Goal: Task Accomplishment & Management: Manage account settings

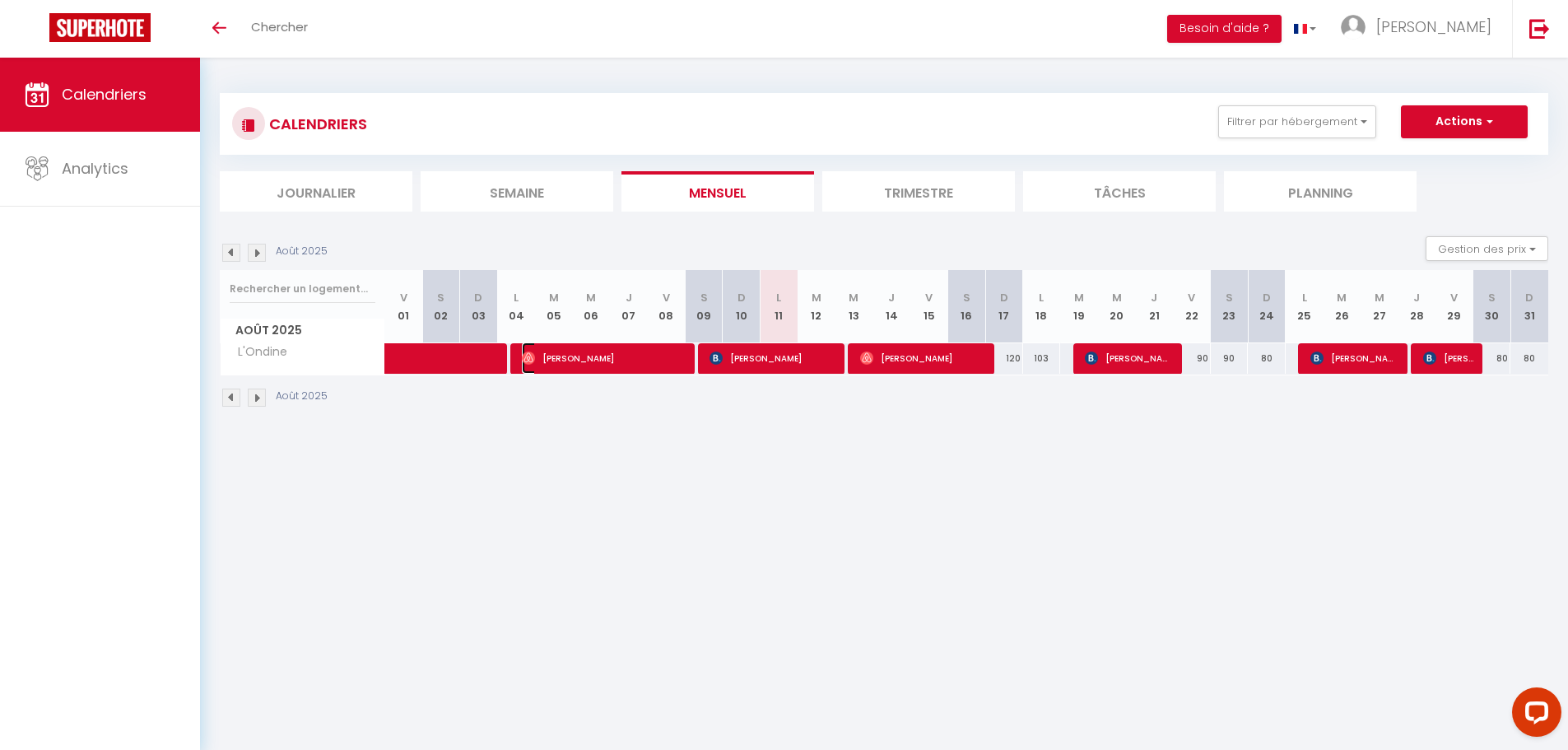
click at [577, 361] on span "[PERSON_NAME]" at bounding box center [603, 358] width 164 height 31
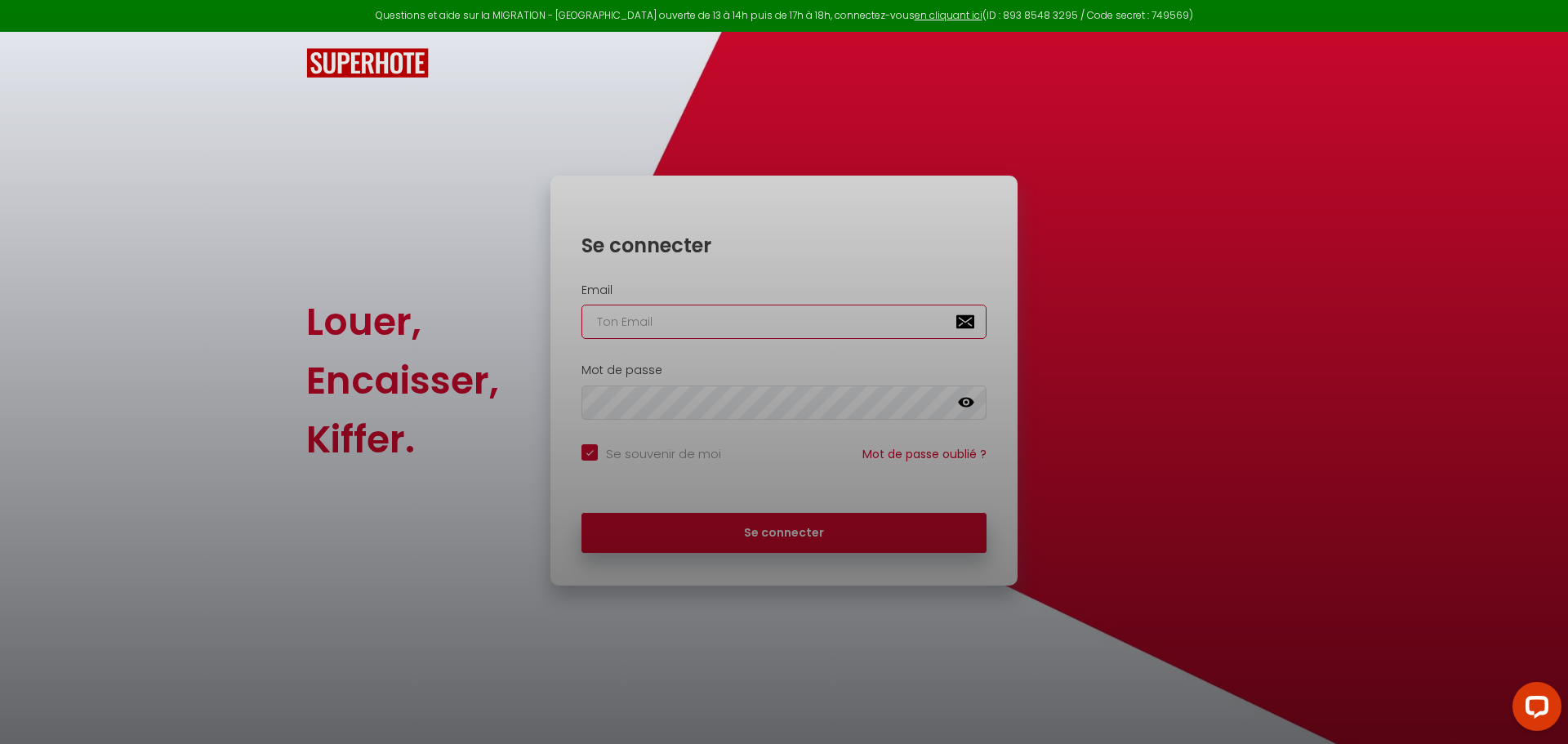
type input "[PERSON_NAME][EMAIL_ADDRESS][DOMAIN_NAME]"
checkbox input "true"
click at [756, 538] on div at bounding box center [784, 372] width 1568 height 744
click at [807, 522] on div at bounding box center [784, 372] width 1568 height 744
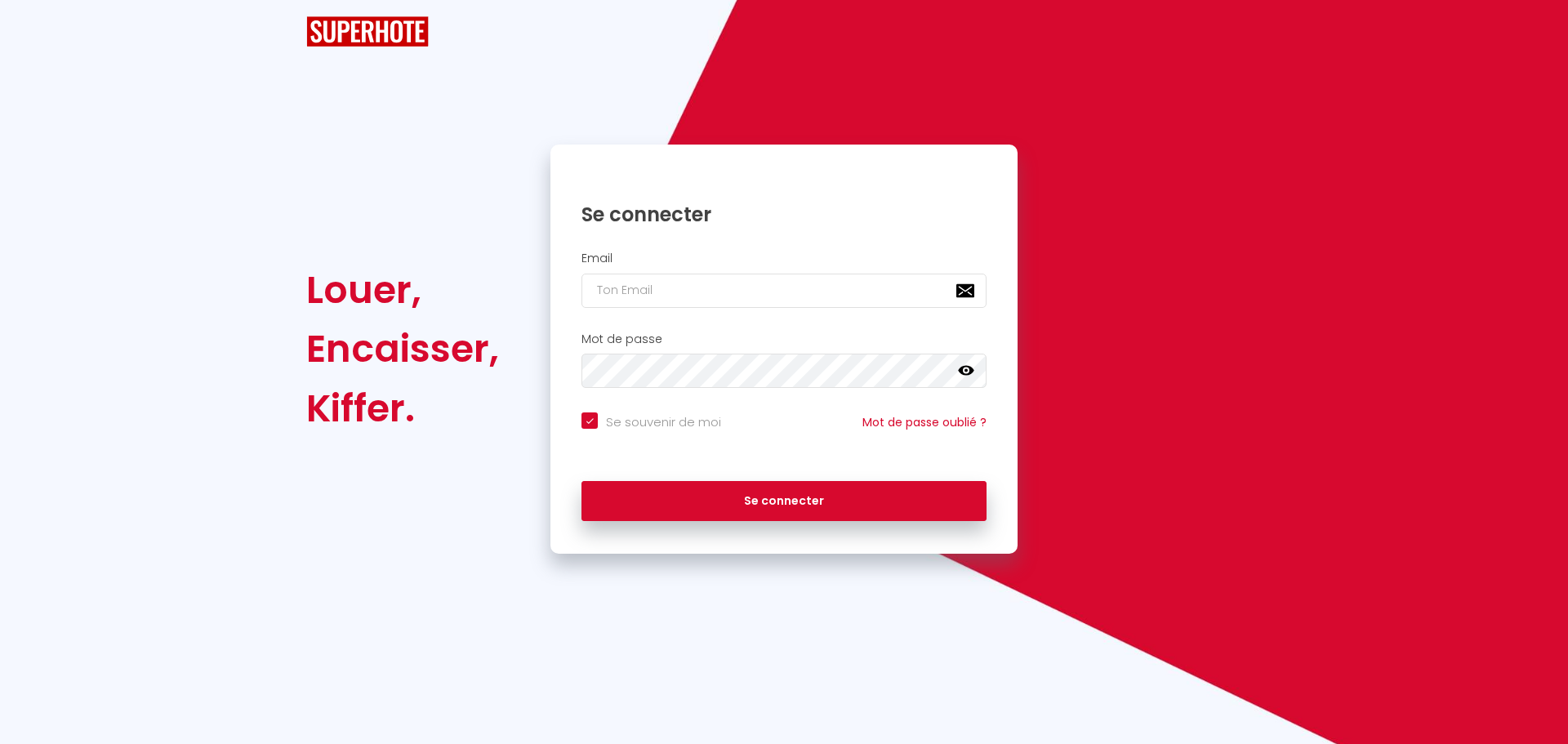
checkbox input "true"
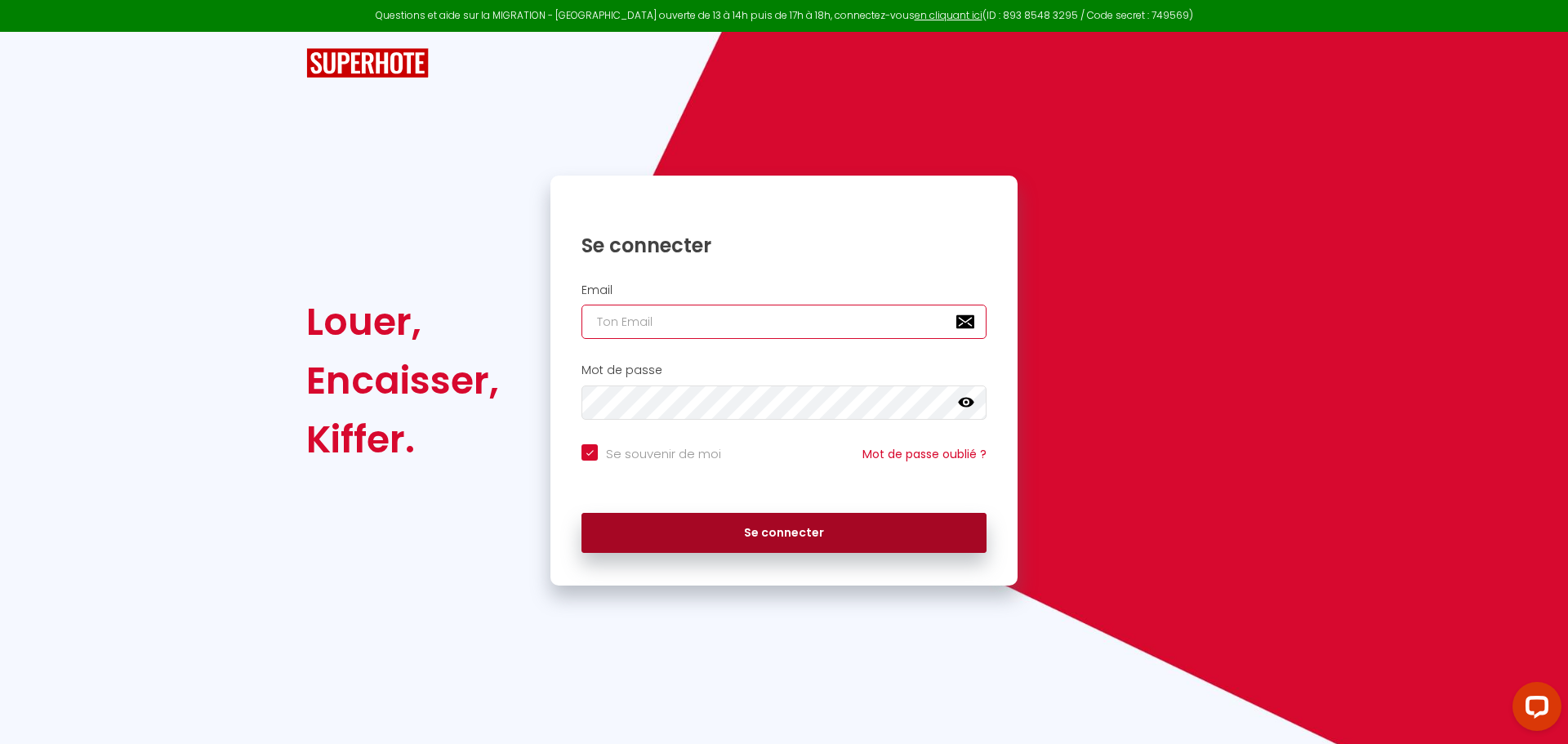
type input "[PERSON_NAME][EMAIL_ADDRESS][DOMAIN_NAME]"
click at [781, 545] on button "Se connecter" at bounding box center [784, 533] width 405 height 40
checkbox input "true"
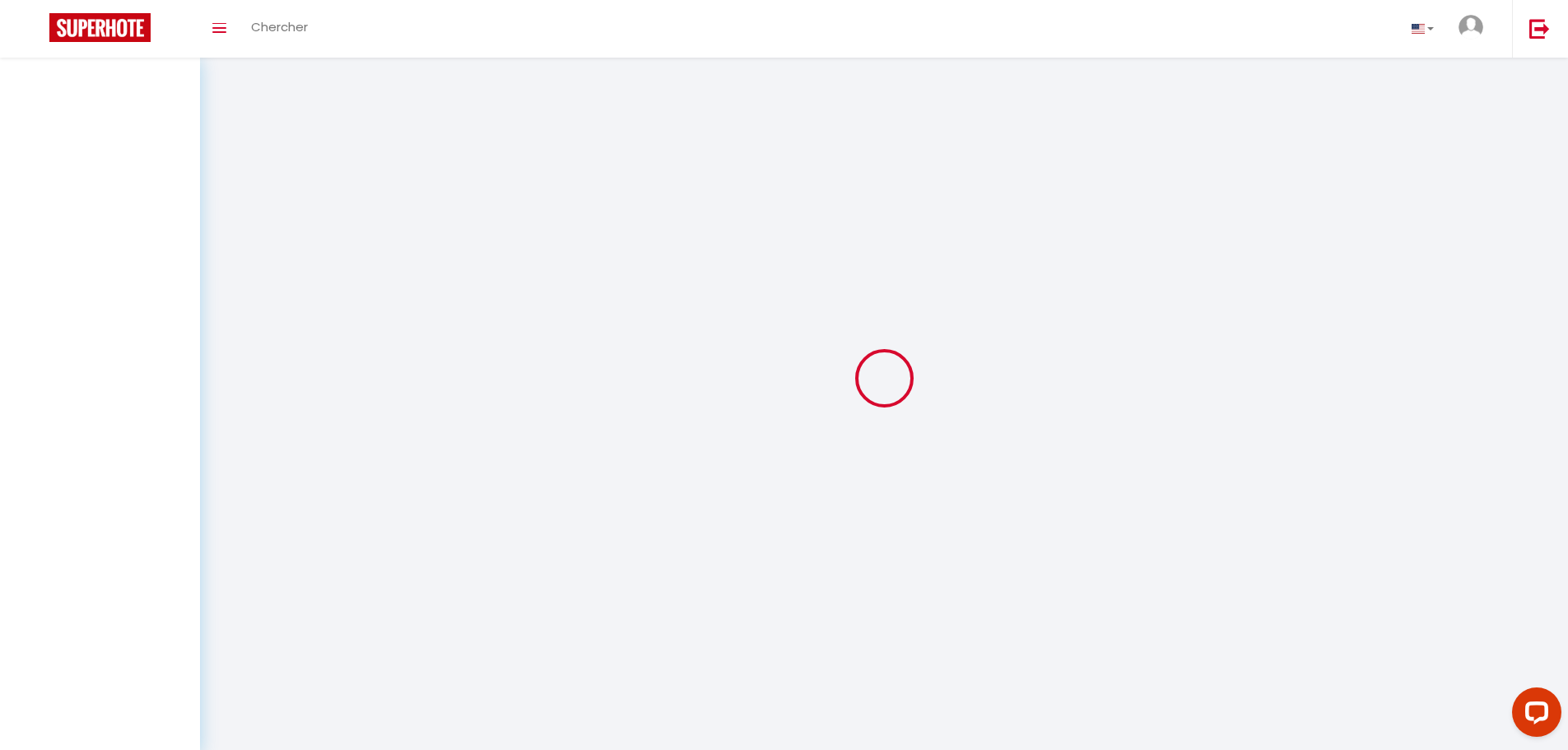
select select
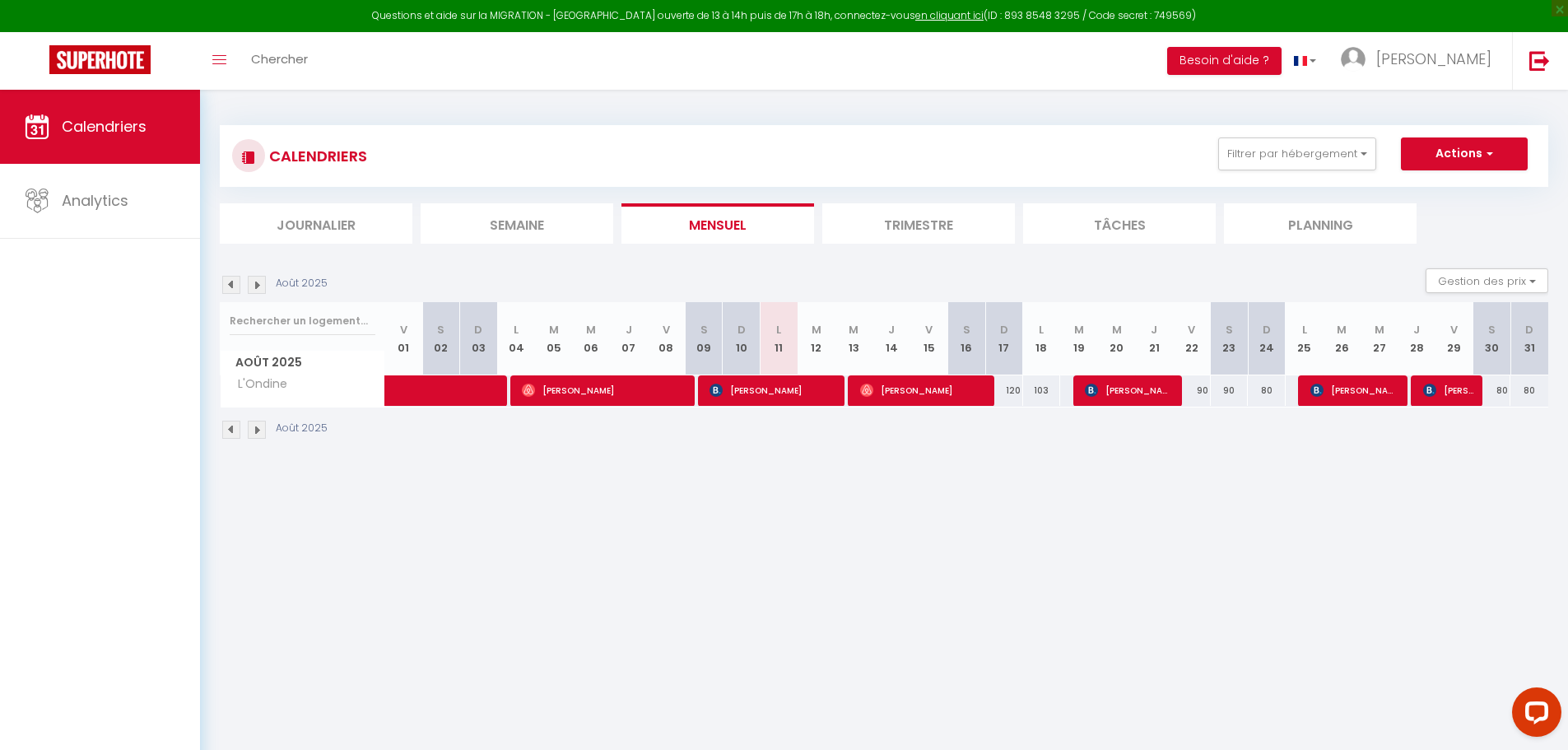
select select
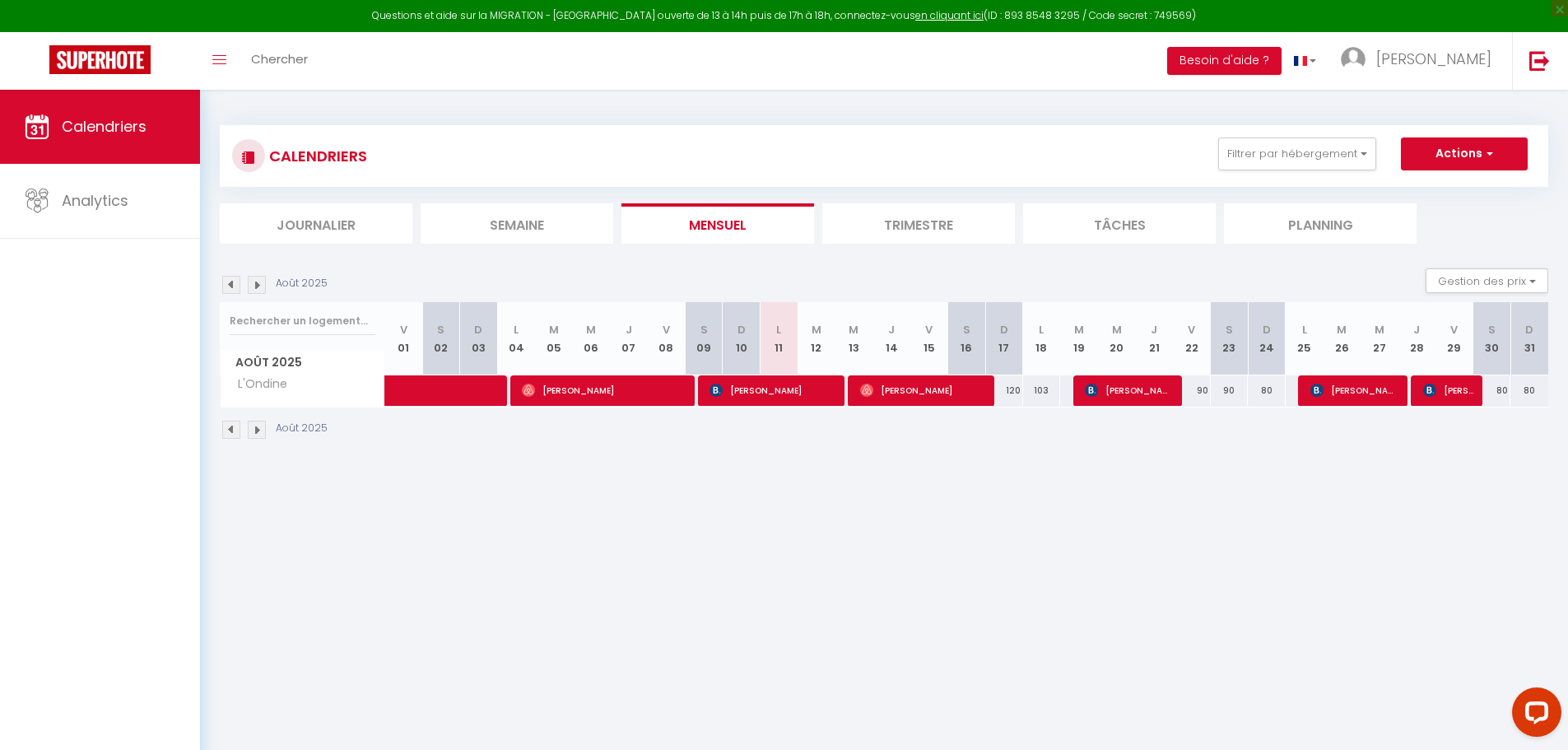
select select
click at [608, 386] on span "[PERSON_NAME]" at bounding box center [603, 390] width 164 height 31
select select "OK"
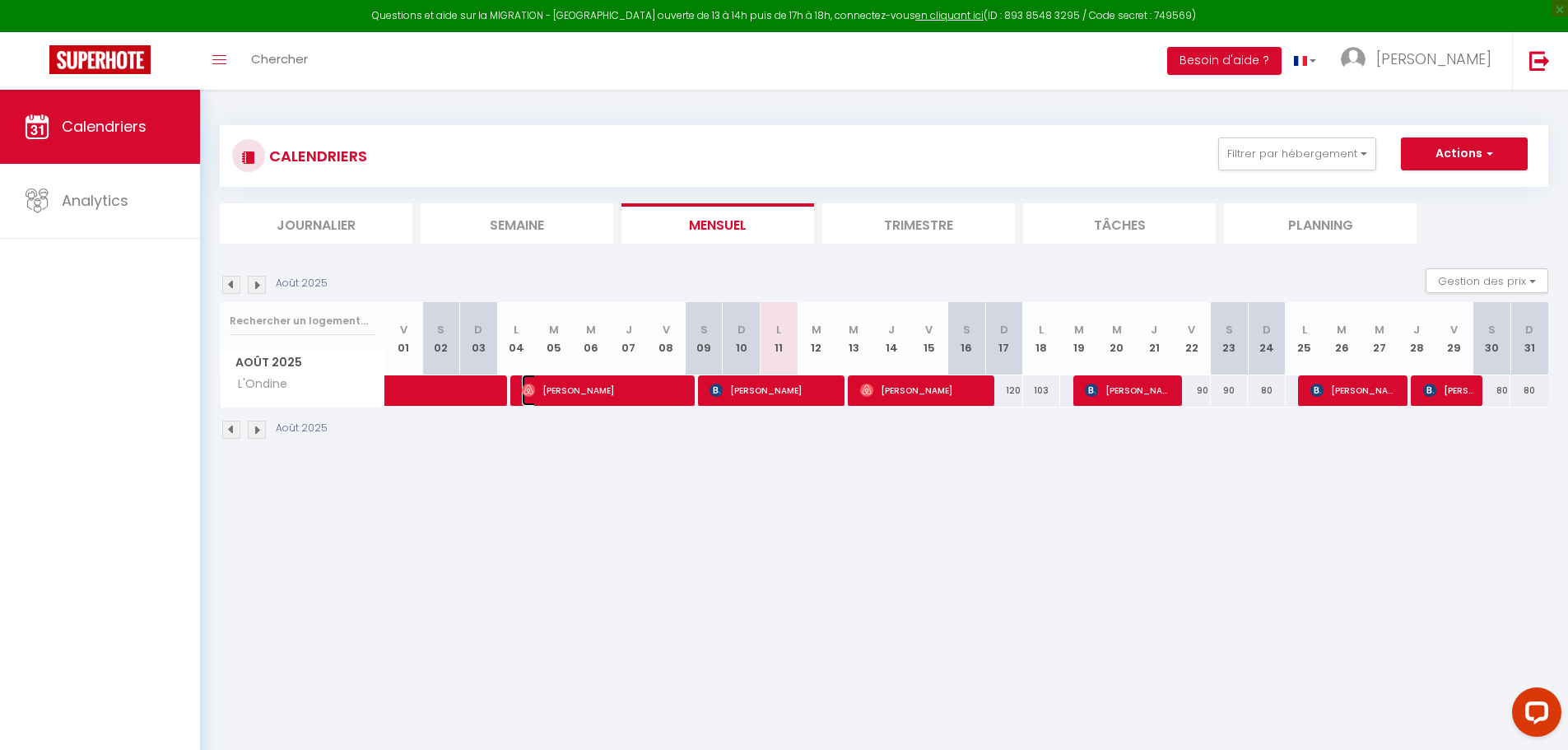
select select "0"
select select "1"
select select
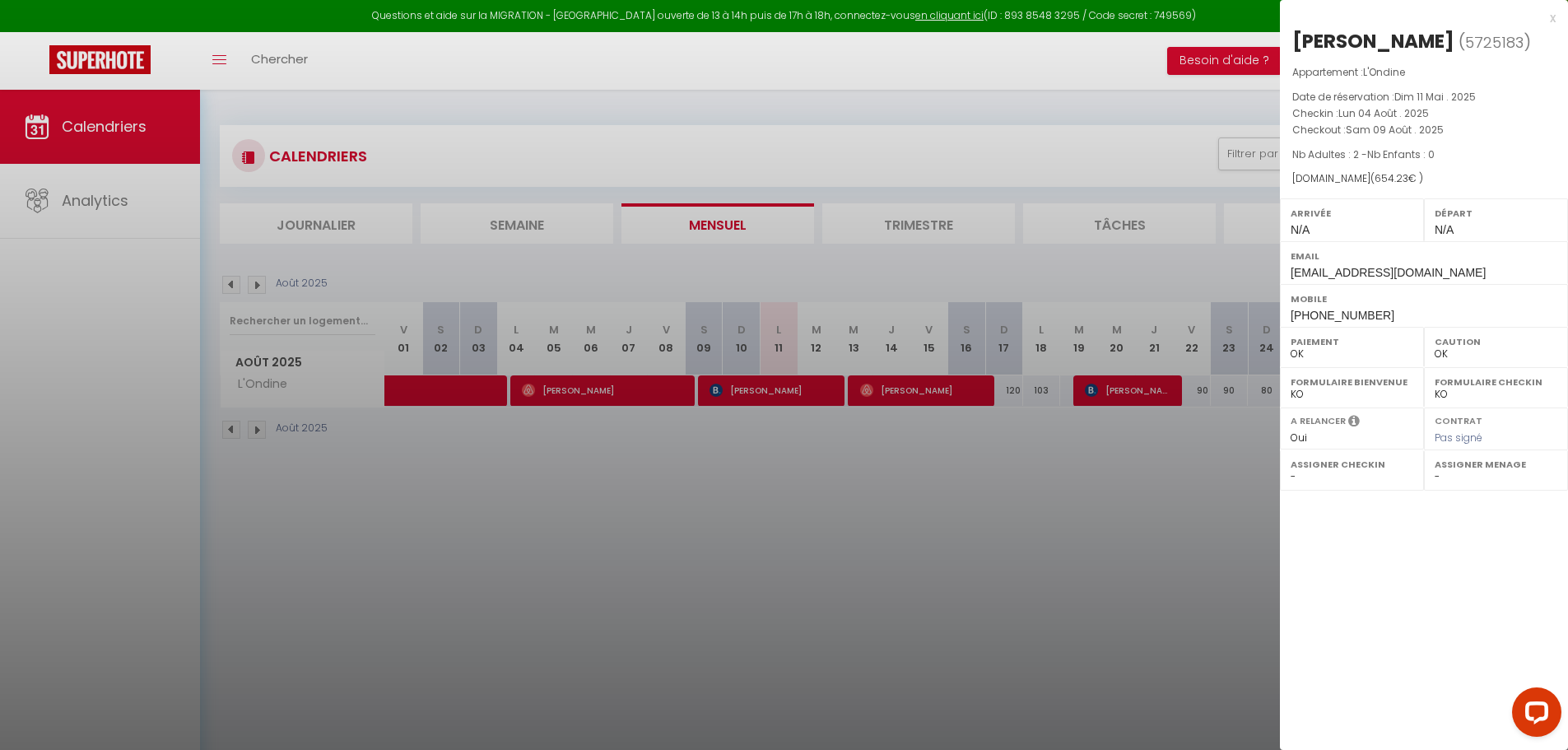
click at [1554, 19] on div "x" at bounding box center [1418, 18] width 276 height 20
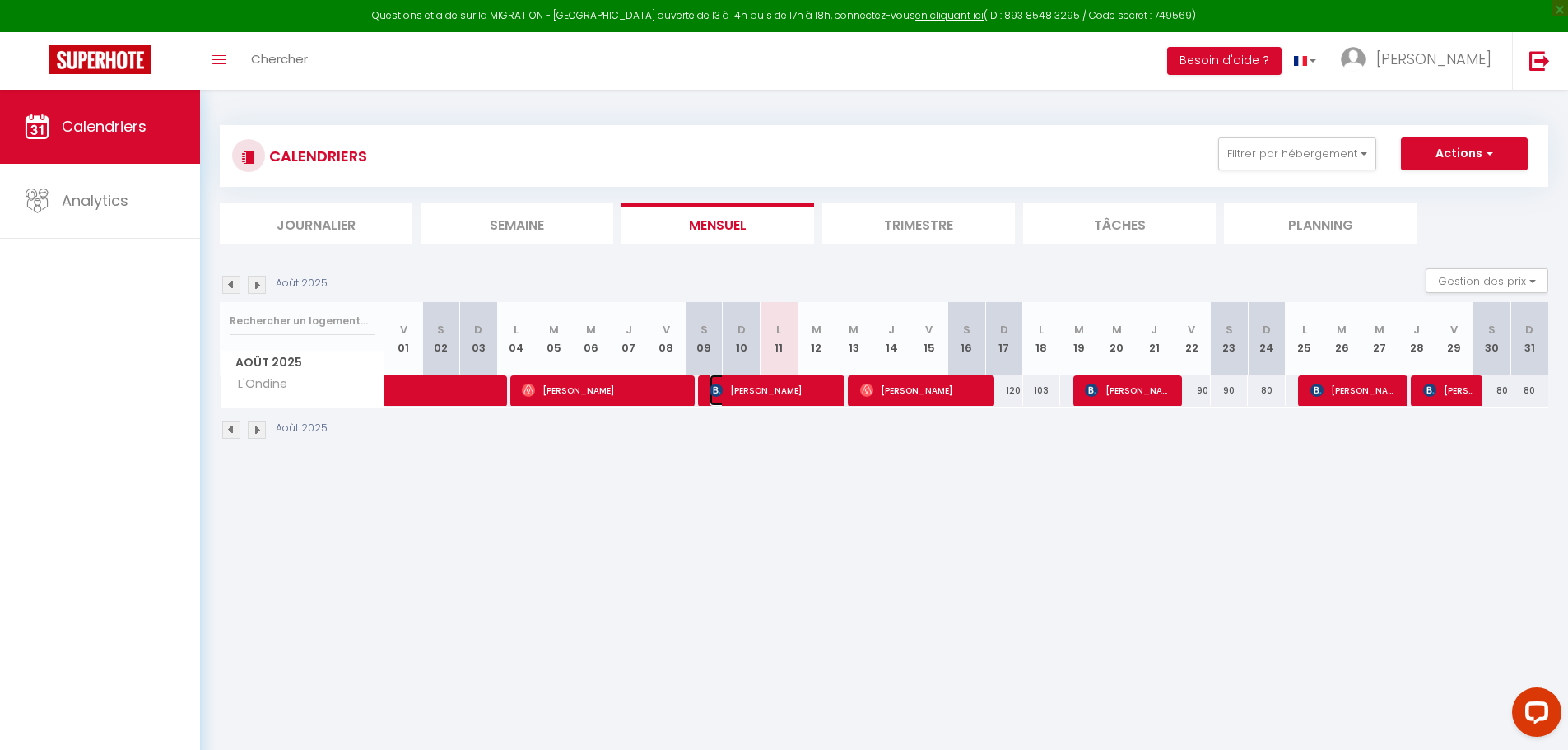
click at [808, 393] on span "[PERSON_NAME]" at bounding box center [772, 390] width 126 height 31
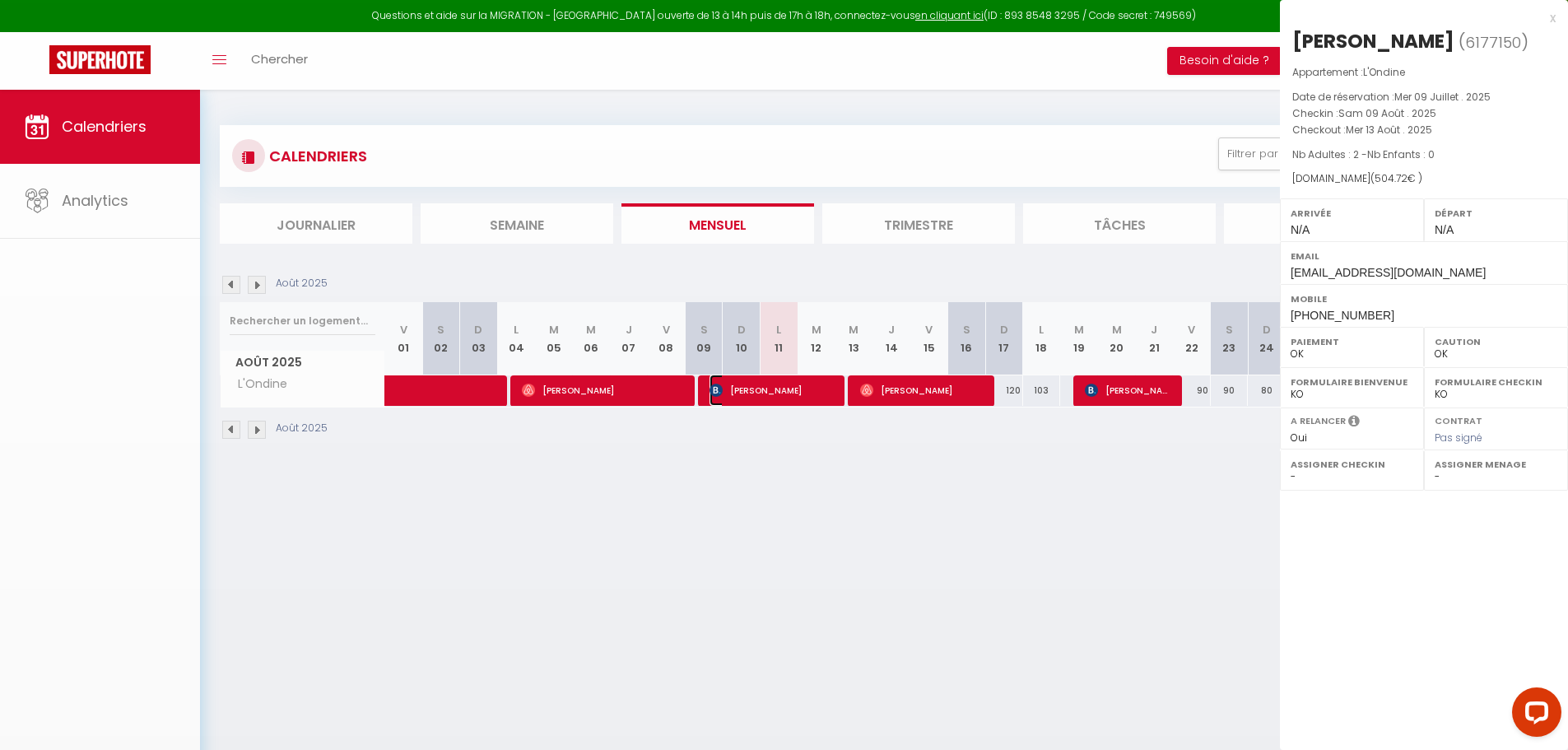
select select "KO"
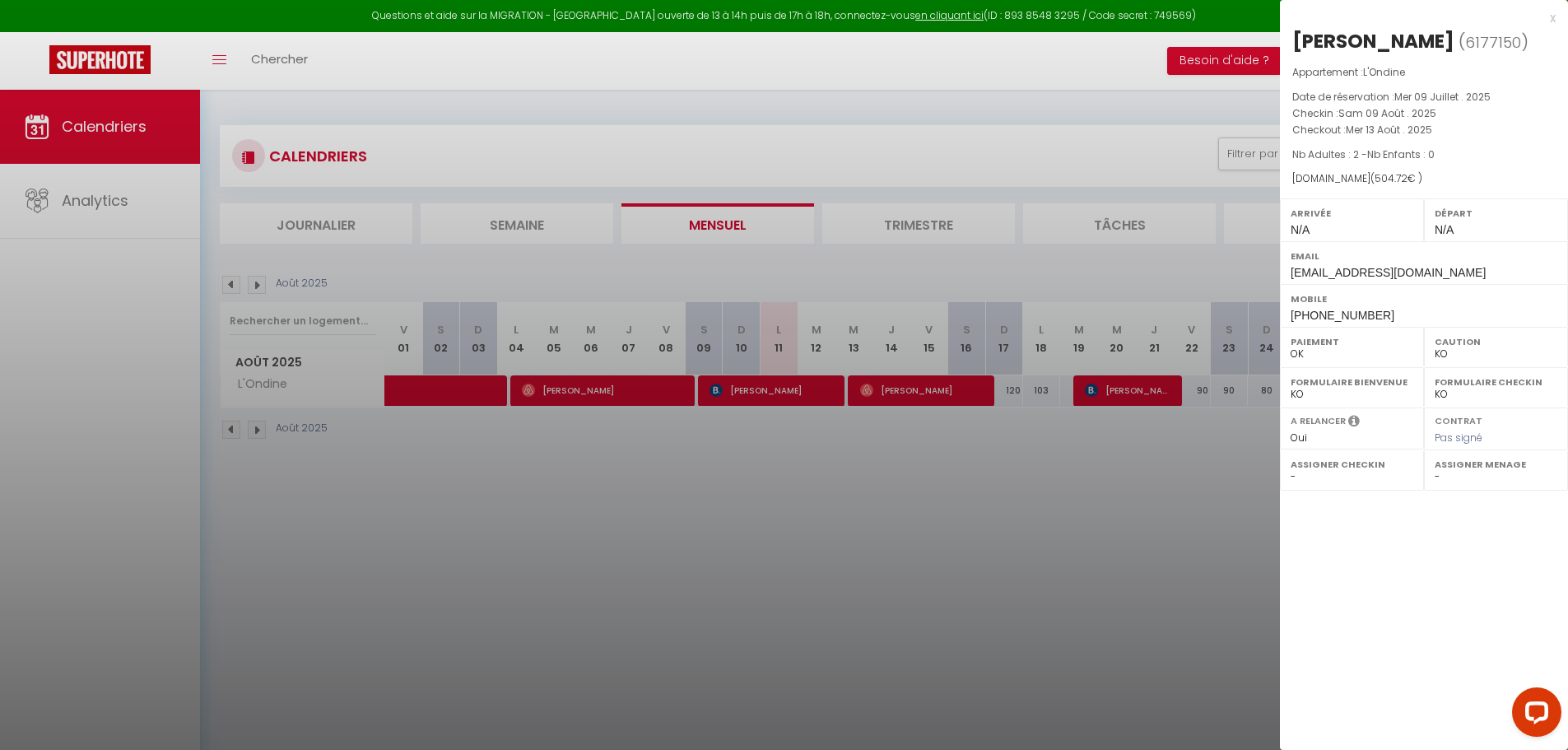
click at [1551, 19] on div "x" at bounding box center [1418, 18] width 276 height 20
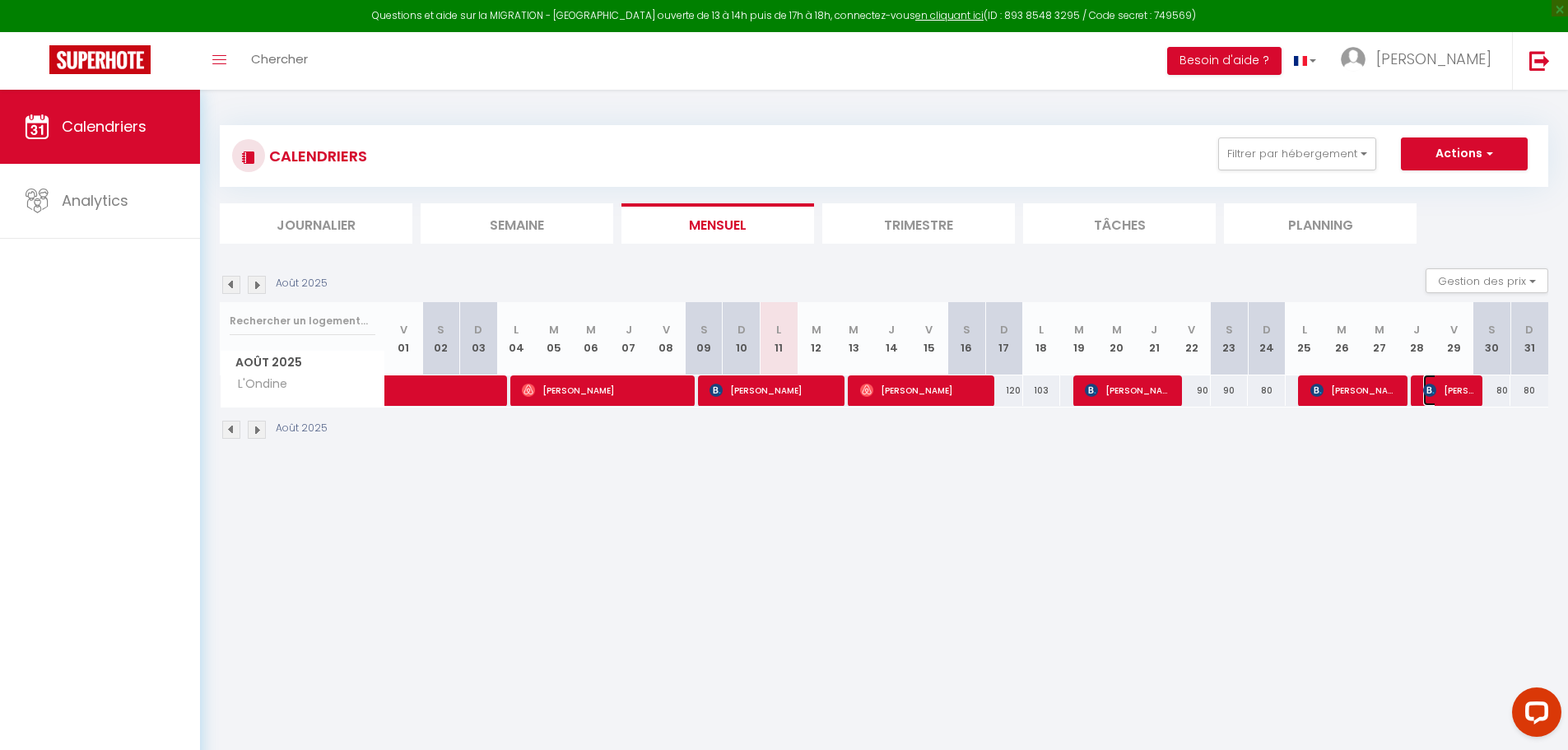
click at [1458, 388] on span "[PERSON_NAME]" at bounding box center [1447, 390] width 50 height 31
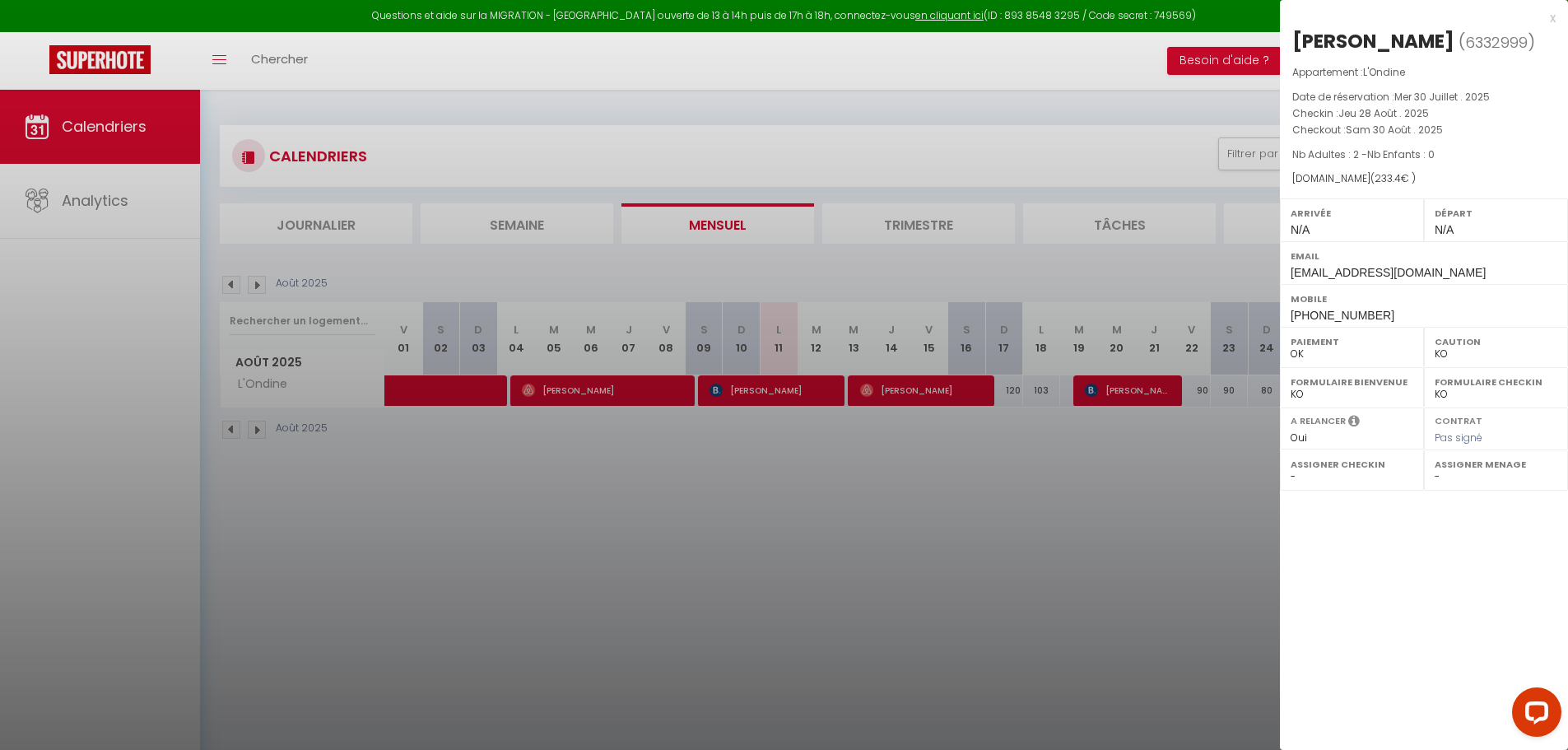
click at [1161, 513] on div at bounding box center [784, 375] width 1568 height 750
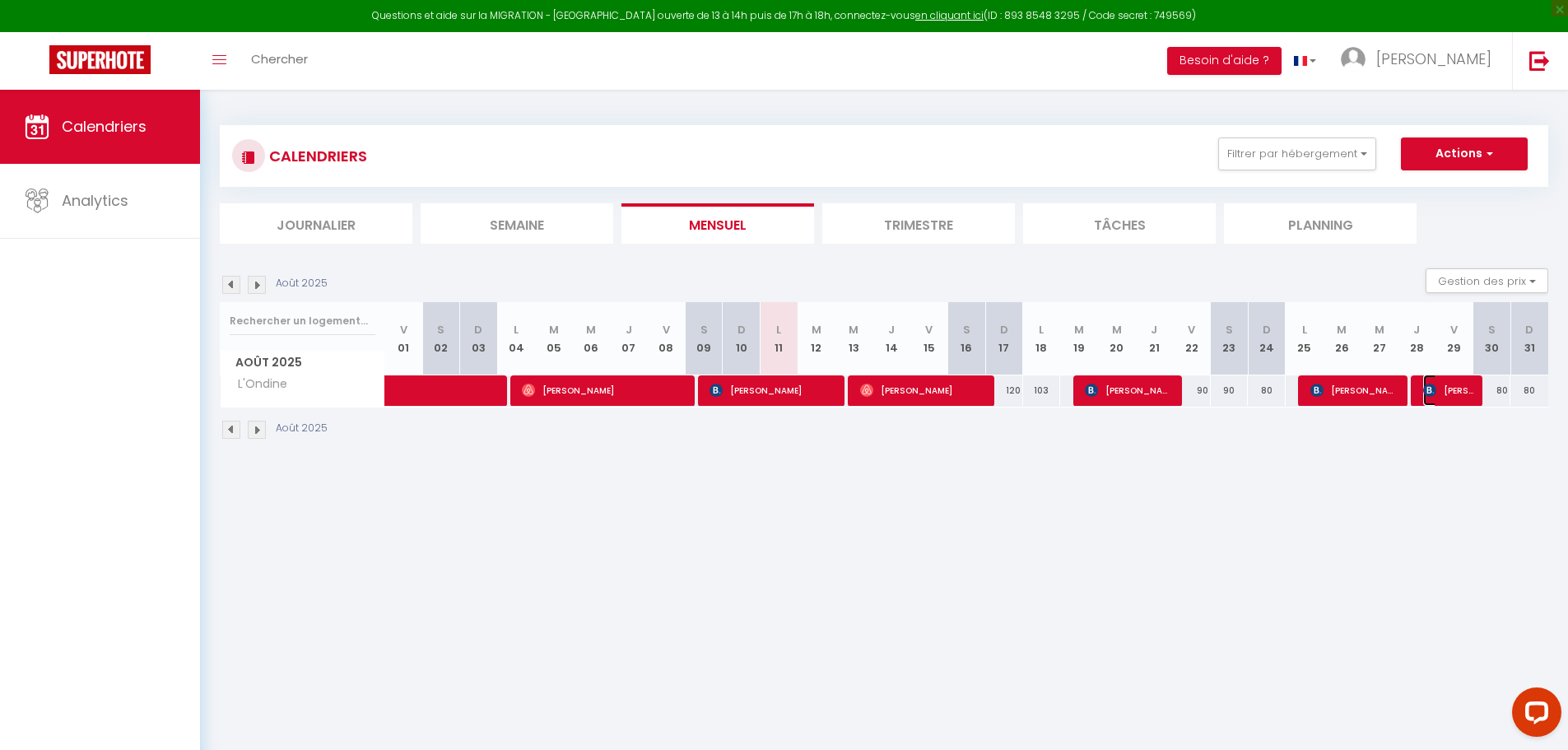
click at [1447, 391] on span "[PERSON_NAME]" at bounding box center [1447, 390] width 50 height 31
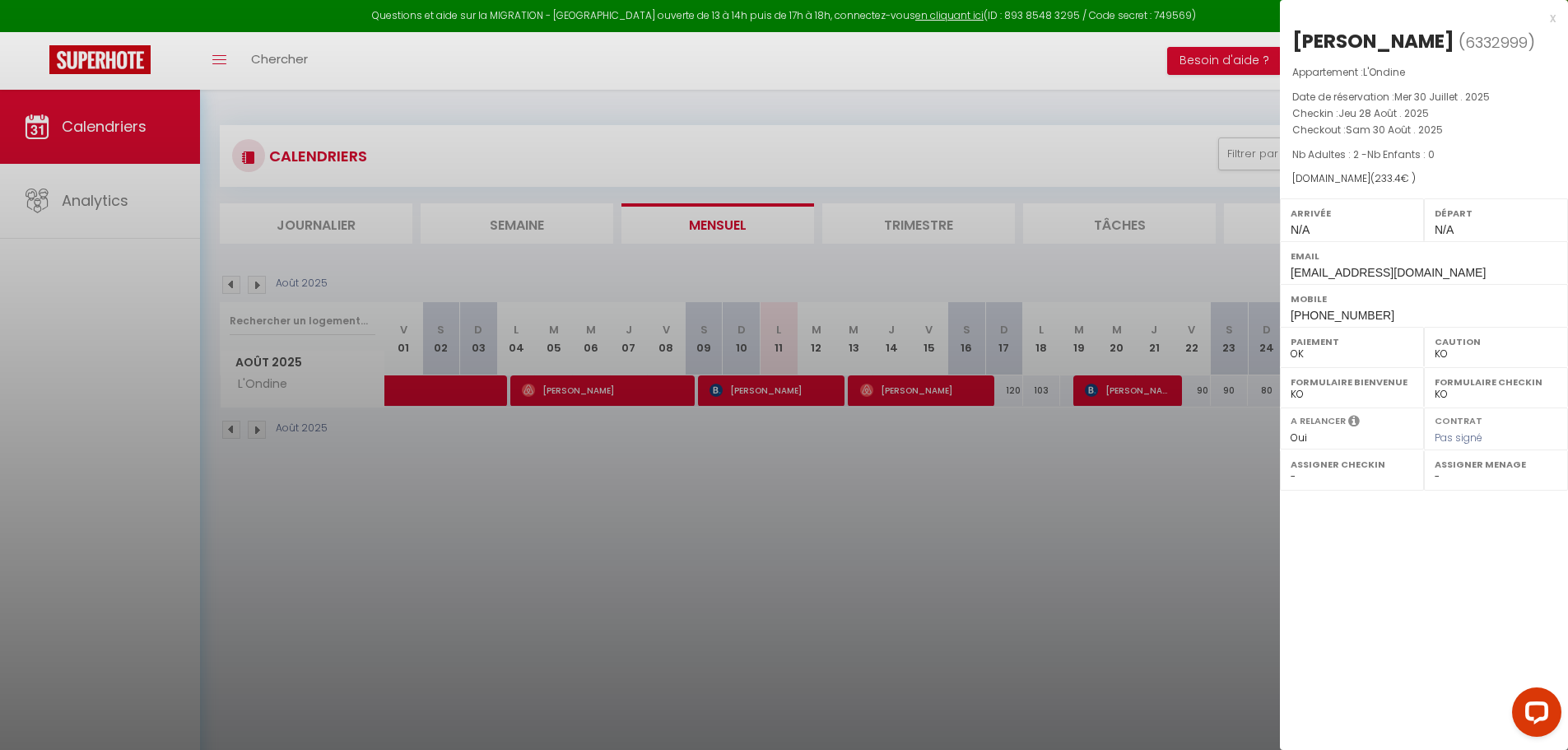
click at [1554, 20] on div "x" at bounding box center [1418, 18] width 276 height 20
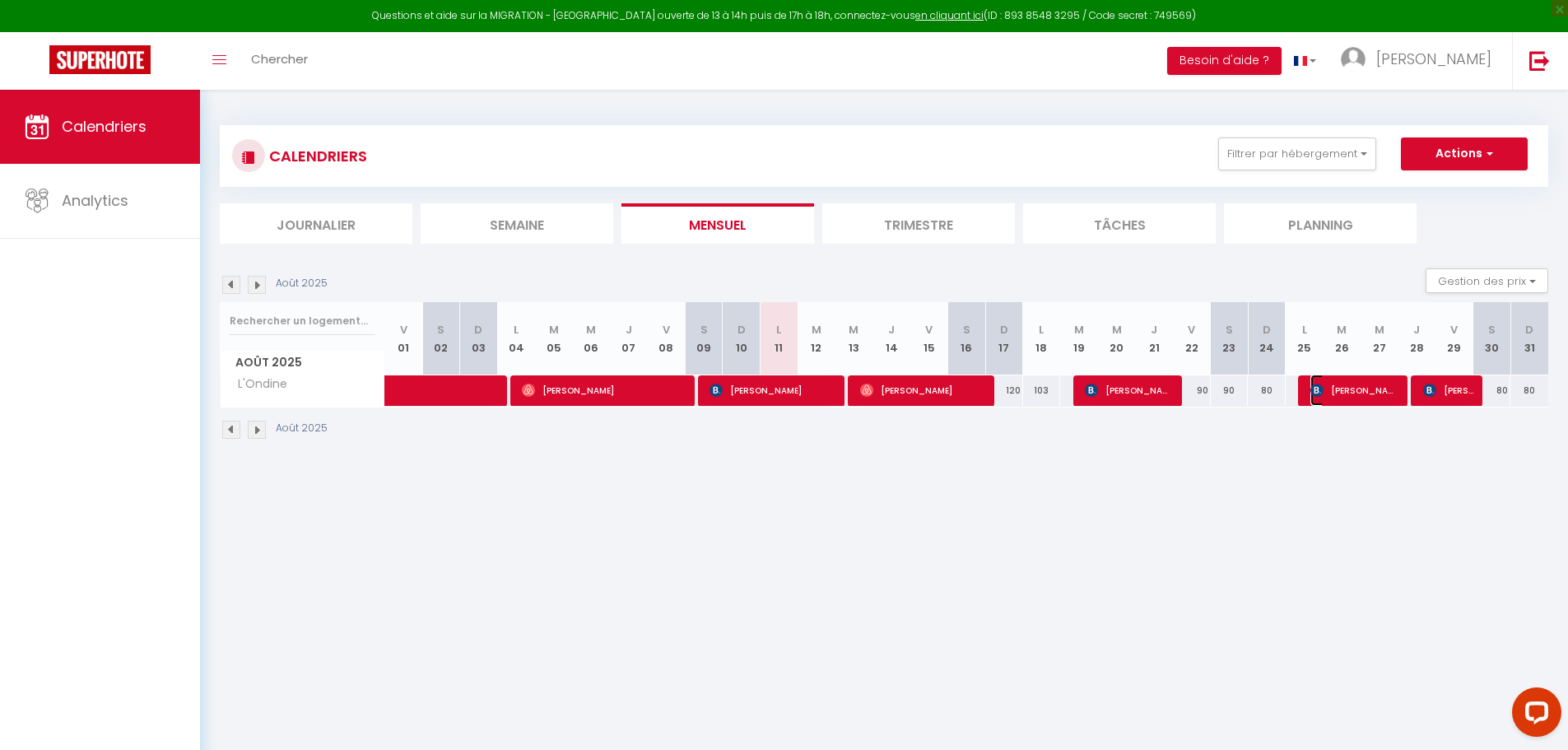
click at [1365, 392] on span "[PERSON_NAME]" at bounding box center [1355, 390] width 88 height 31
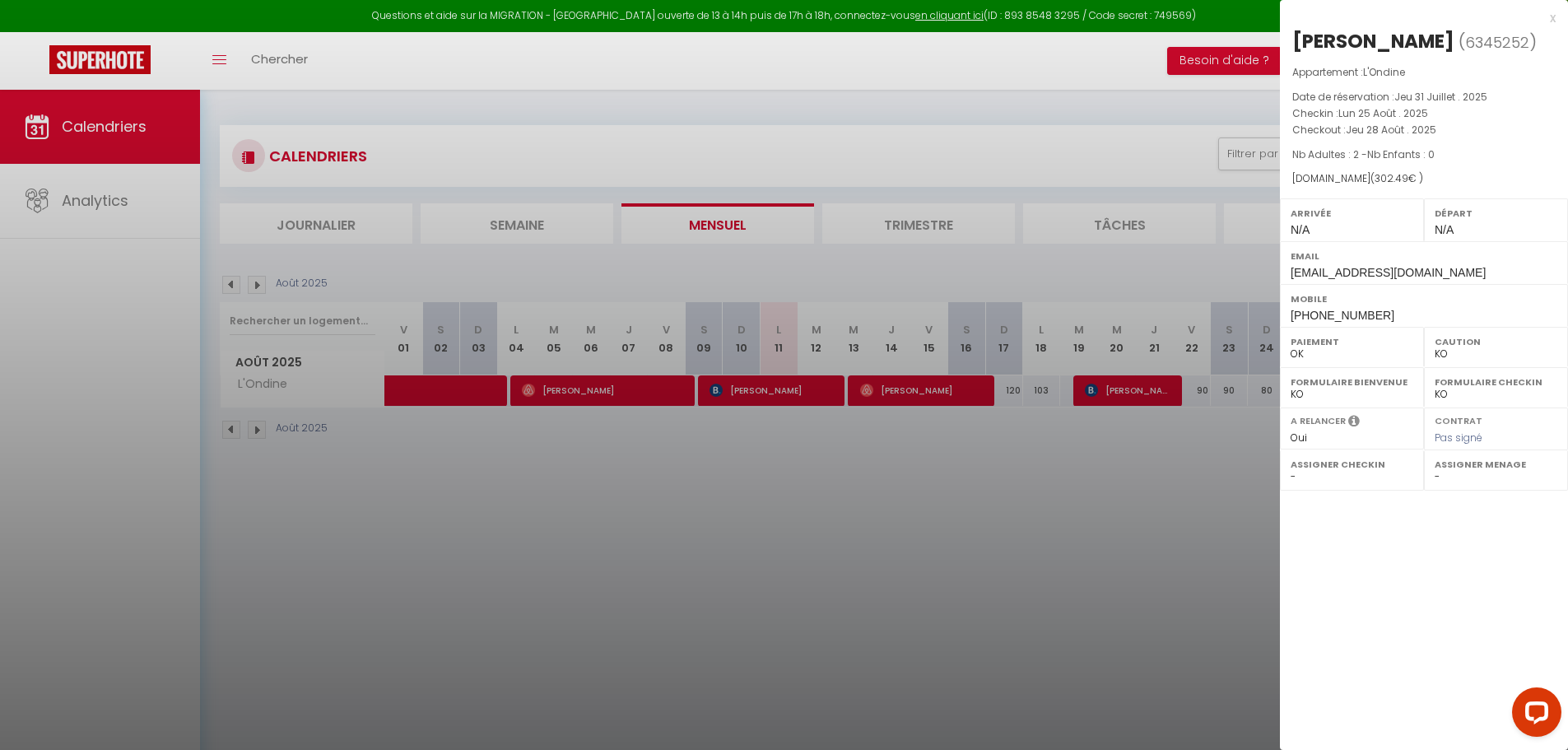
click at [1555, 23] on div "x Marin Chalmel ( 6345252 ) Appartement : L'Ondine Date de réservation : Jeu 31…" at bounding box center [1424, 167] width 288 height 335
click at [1553, 19] on div "x" at bounding box center [1418, 18] width 276 height 20
